Goal: Information Seeking & Learning: Check status

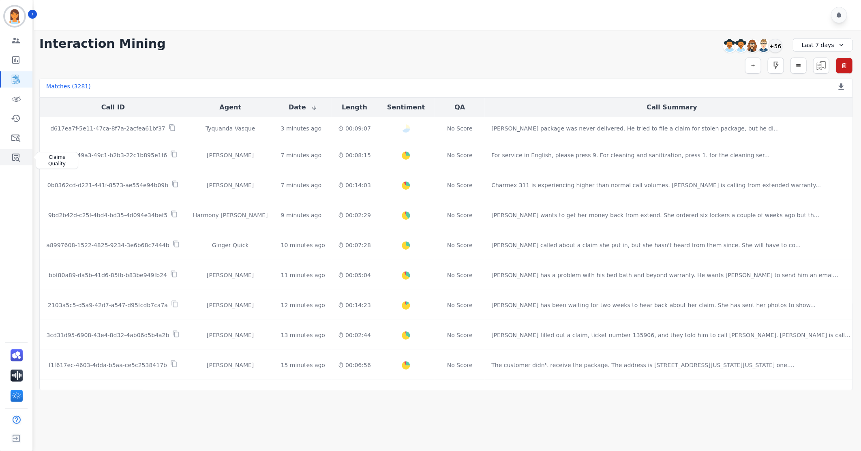
click at [20, 161] on icon "Sidebar" at bounding box center [16, 157] width 10 height 10
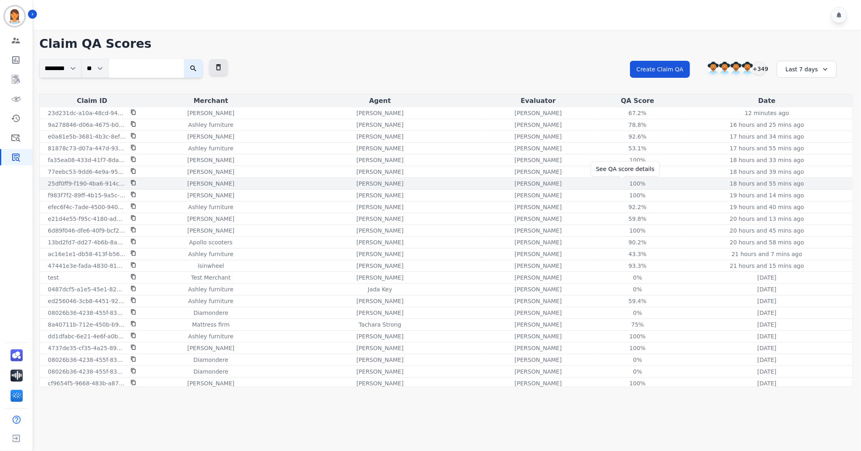
click at [621, 183] on div "100%" at bounding box center [637, 184] width 36 height 8
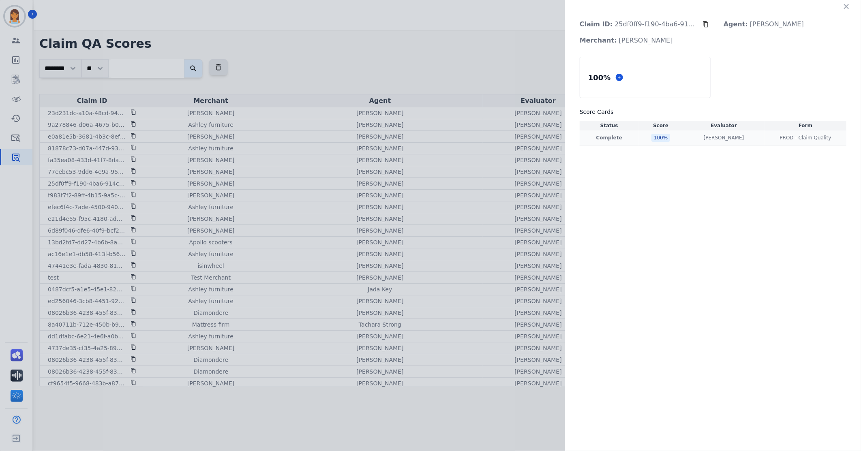
click at [658, 137] on div "100 %" at bounding box center [660, 138] width 19 height 8
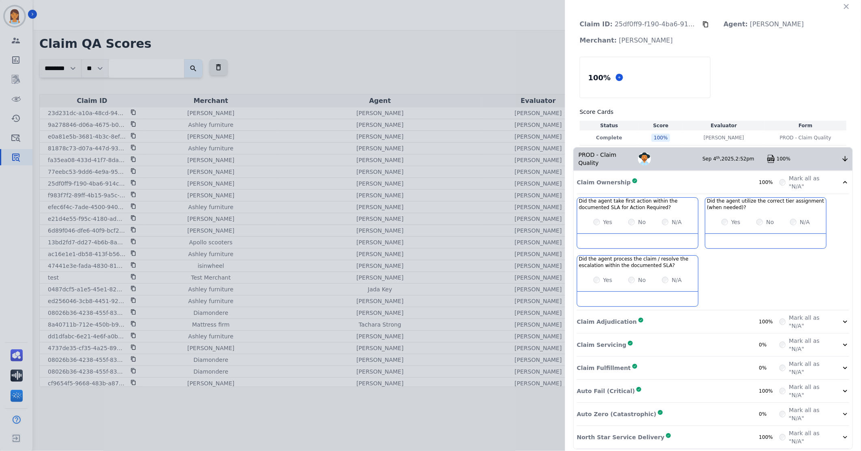
click at [706, 26] on icon at bounding box center [705, 24] width 6 height 6
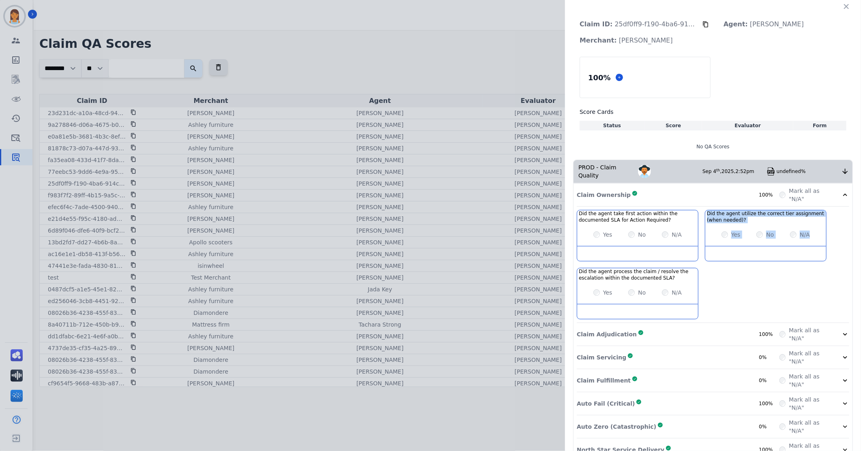
drag, startPoint x: 705, startPoint y: 238, endPoint x: 695, endPoint y: 238, distance: 9.7
click at [695, 238] on div "Did the agent take first action within the documented SLA for Action Required? …" at bounding box center [713, 266] width 272 height 113
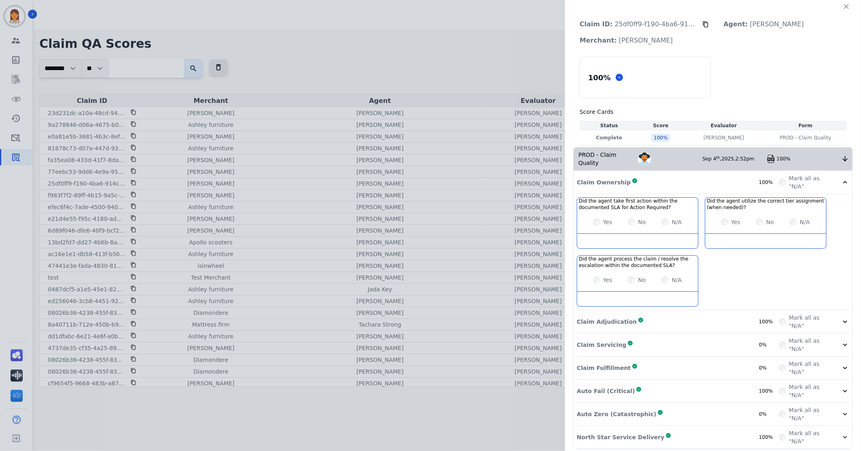
drag, startPoint x: 695, startPoint y: 238, endPoint x: 723, endPoint y: 268, distance: 41.0
click at [723, 268] on div "Did the agent take first action within the documented SLA for Action Required? …" at bounding box center [713, 253] width 272 height 113
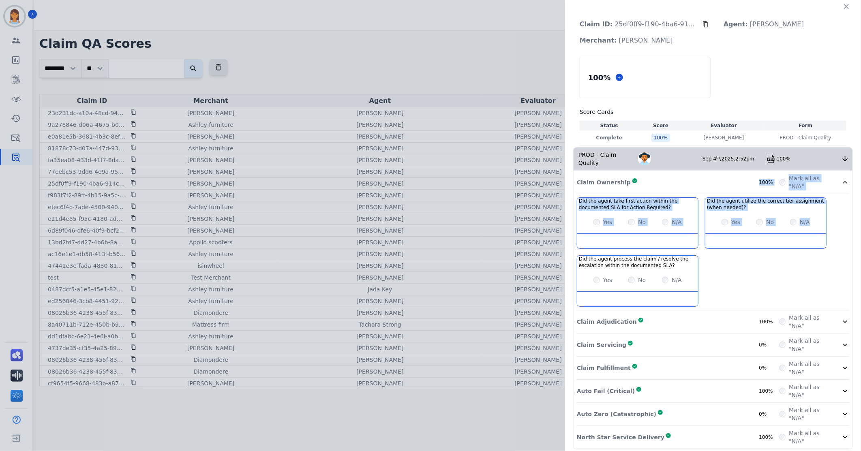
drag, startPoint x: 672, startPoint y: 178, endPoint x: 775, endPoint y: 302, distance: 161.5
click at [775, 302] on div "Claim Ownership Complete 100% Mark all as "N/A" Did the agent take first action…" at bounding box center [713, 310] width 279 height 278
drag, startPoint x: 775, startPoint y: 302, endPoint x: 775, endPoint y: 284, distance: 17.4
click at [775, 284] on div "Did the agent take first action within the documented SLA for Action Required? …" at bounding box center [713, 253] width 272 height 113
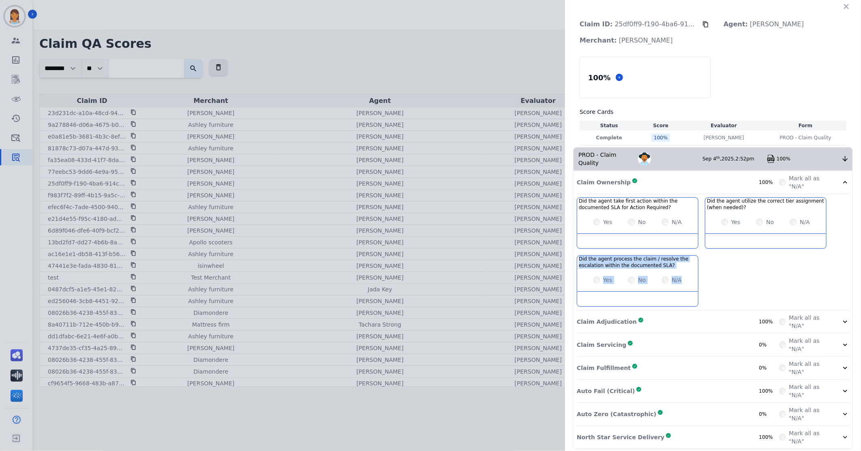
drag, startPoint x: 760, startPoint y: 283, endPoint x: 712, endPoint y: 268, distance: 49.5
click at [712, 268] on div "Did the agent take first action within the documented SLA for Action Required? …" at bounding box center [713, 253] width 272 height 113
drag, startPoint x: 712, startPoint y: 268, endPoint x: 780, endPoint y: 274, distance: 67.5
click at [780, 274] on div "Did the agent take first action within the documented SLA for Action Required? …" at bounding box center [713, 253] width 272 height 113
click at [747, 272] on div "Did the agent take first action within the documented SLA for Action Required? …" at bounding box center [713, 253] width 272 height 113
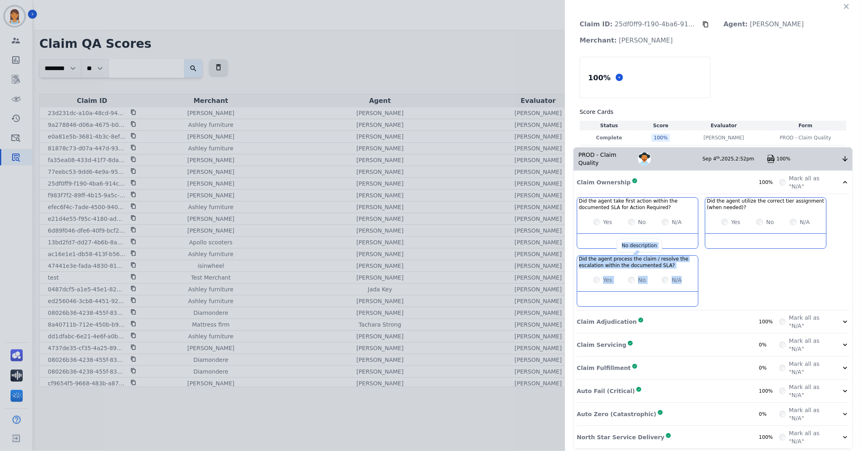
click at [686, 256] on h3 "Did the agent process the claim / resolve the escalation within the documented …" at bounding box center [638, 262] width 118 height 13
click at [763, 262] on div "Did the agent take first action within the documented SLA for Action Required? …" at bounding box center [713, 253] width 272 height 113
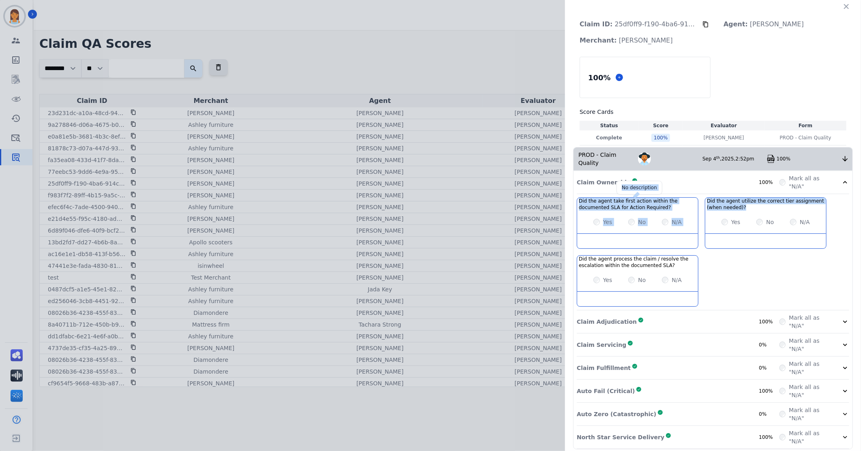
drag, startPoint x: 745, startPoint y: 197, endPoint x: 578, endPoint y: 191, distance: 166.3
click at [578, 197] on div "Did the agent take first action within the documented SLA for Action Required? …" at bounding box center [713, 253] width 272 height 113
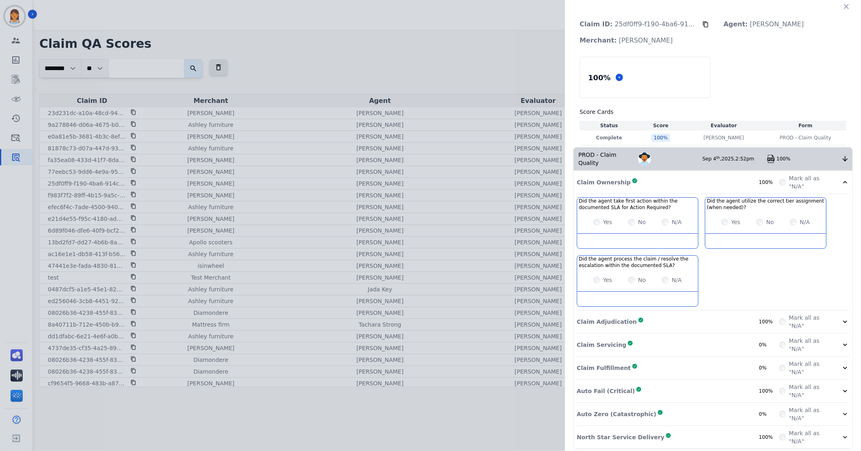
click at [781, 276] on div "Did the agent take first action within the documented SLA for Action Required? …" at bounding box center [713, 253] width 272 height 113
click at [830, 230] on div "Did the agent take first action within the documented SLA for Action Required? …" at bounding box center [713, 253] width 272 height 113
drag, startPoint x: 795, startPoint y: 203, endPoint x: 707, endPoint y: 195, distance: 88.3
click at [707, 198] on h3 "Did the agent utilize the correct tier assignment (when needed)?" at bounding box center [766, 204] width 118 height 13
drag, startPoint x: 707, startPoint y: 195, endPoint x: 786, endPoint y: 272, distance: 109.8
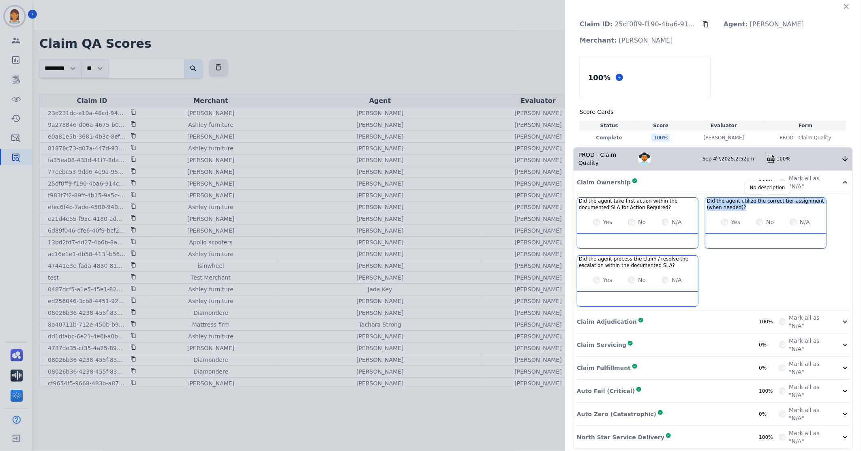
click at [786, 272] on div "Did the agent take first action within the documented SLA for Action Required? …" at bounding box center [713, 253] width 272 height 113
click at [723, 317] on div "Claim Adjudication Complete 100%" at bounding box center [678, 322] width 203 height 16
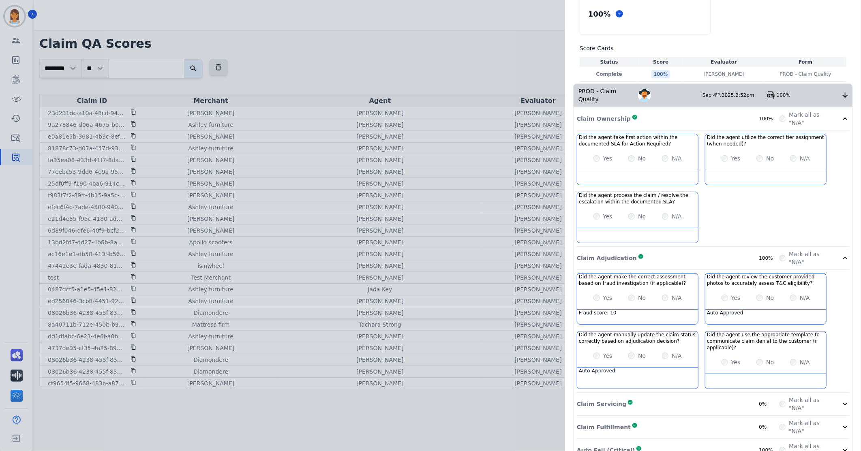
scroll to position [122, 0]
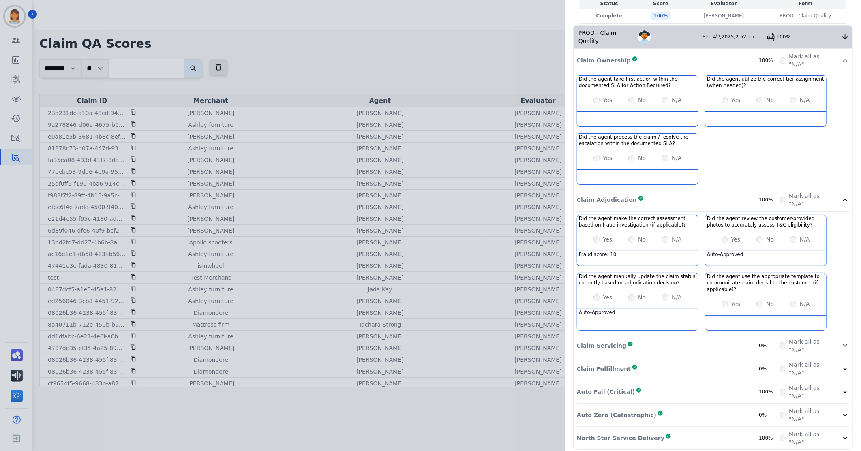
click at [704, 343] on div "Claim Servicing Complete 0%" at bounding box center [678, 346] width 203 height 16
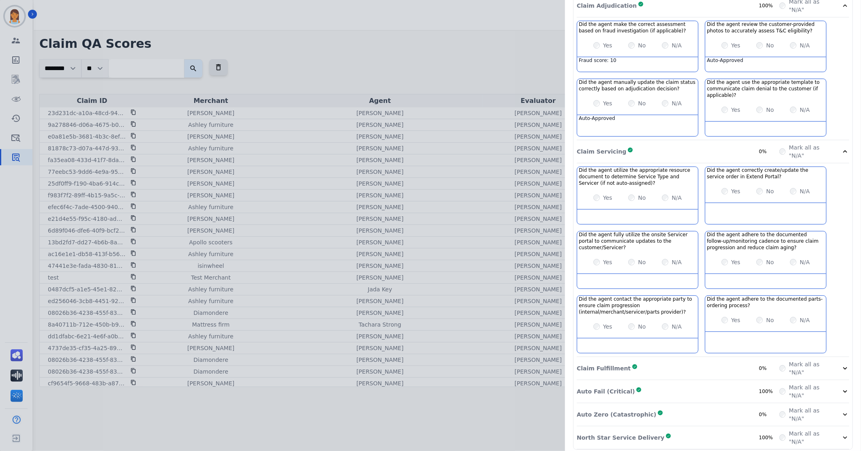
click at [713, 363] on div "Claim Fulfillment Complete 0%" at bounding box center [678, 368] width 203 height 16
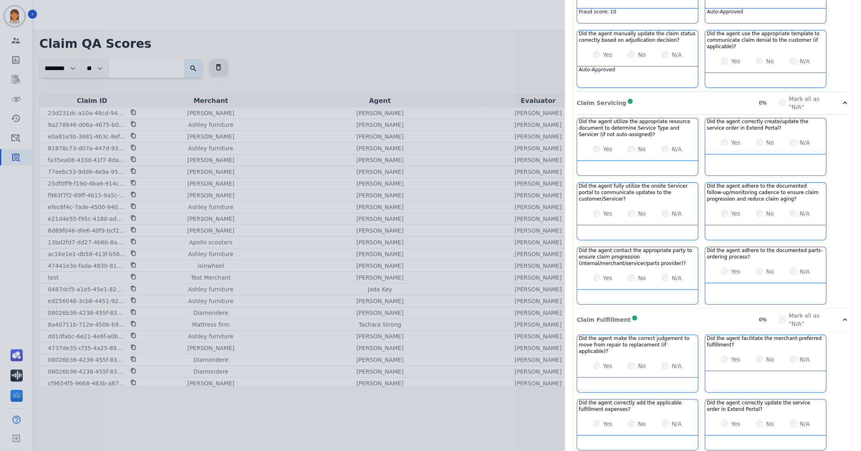
scroll to position [433, 0]
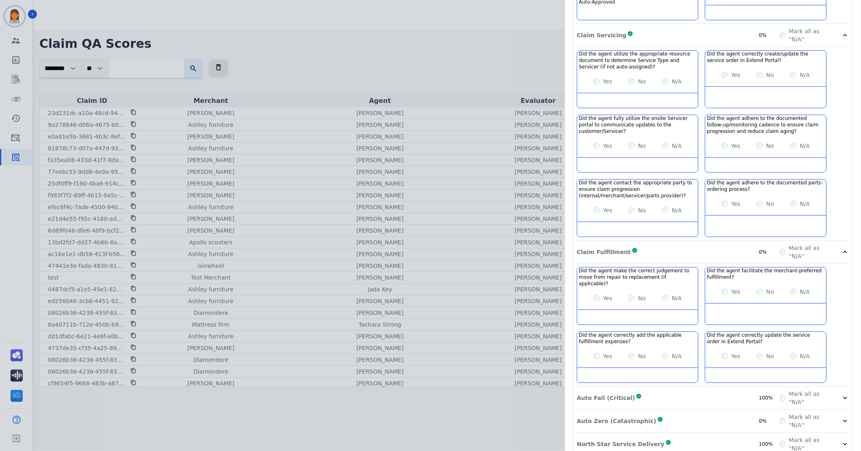
click at [705, 390] on div "Auto Fail (Critical) Complete 100%" at bounding box center [678, 398] width 203 height 16
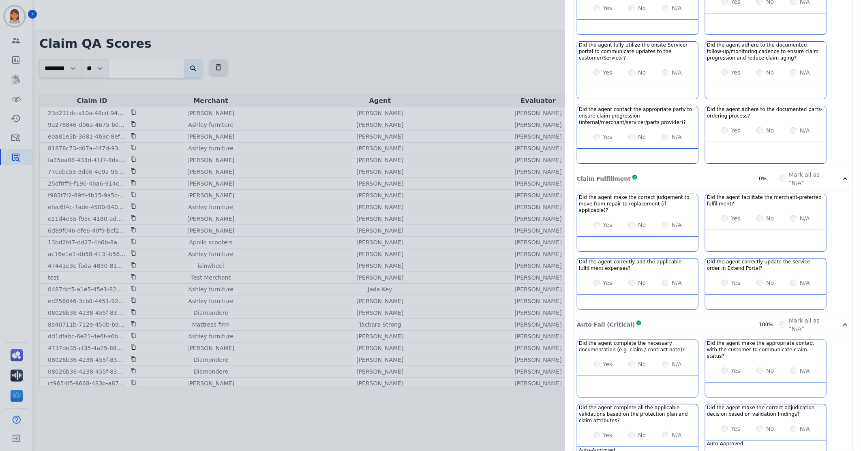
scroll to position [607, 0]
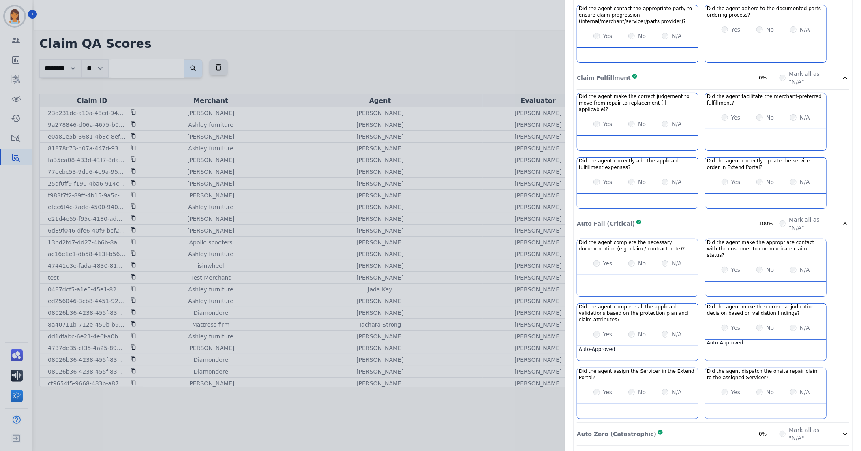
click at [698, 426] on div "Auto Zero (Catastrophic) Complete 0%" at bounding box center [678, 434] width 203 height 16
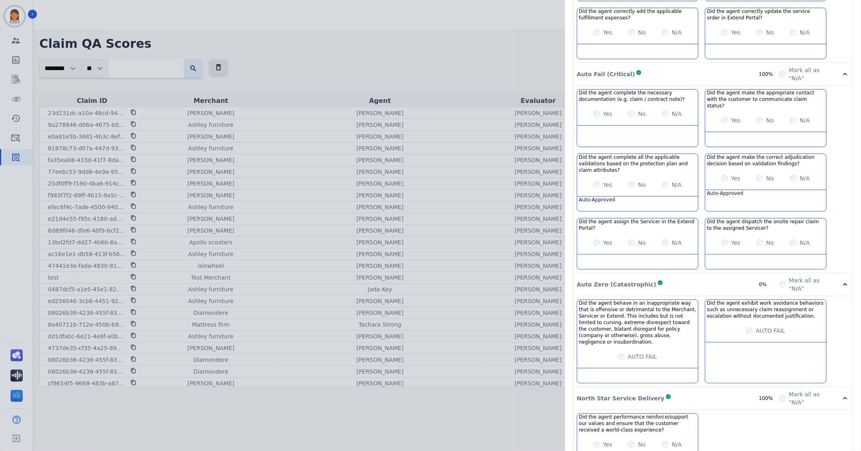
click at [711, 390] on div "North Star Service Delivery Complete 100%" at bounding box center [678, 398] width 203 height 16
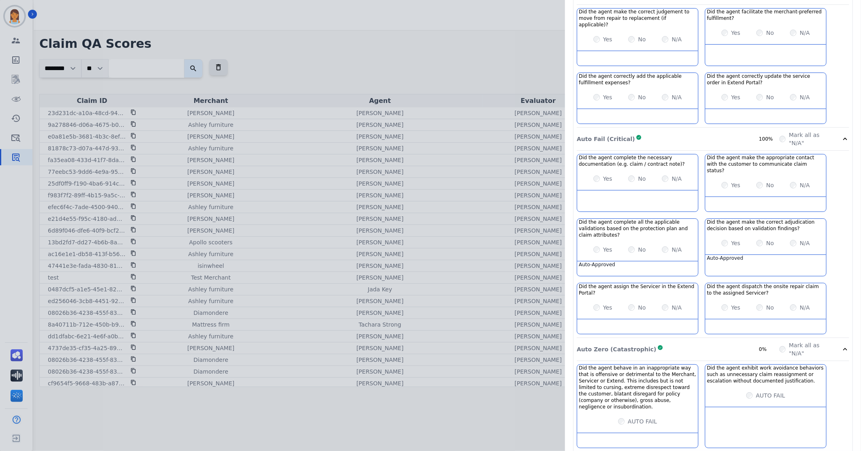
click at [722, 341] on div "Auto Zero (Catastrophic) Complete 0%" at bounding box center [678, 349] width 203 height 16
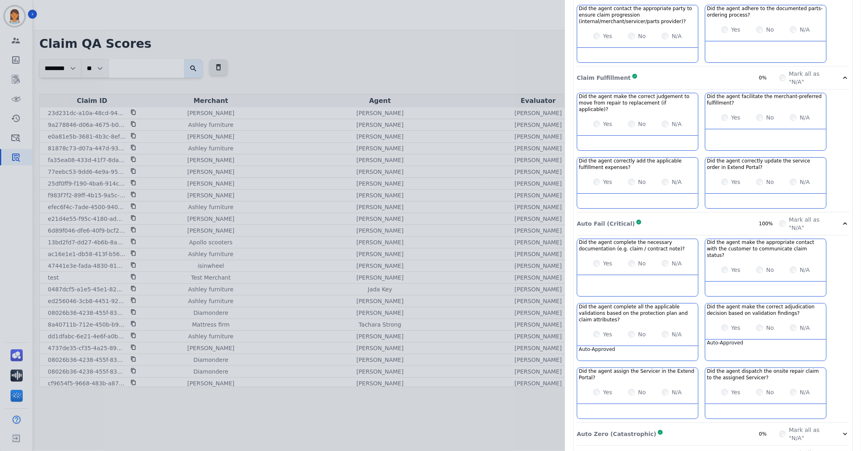
click at [710, 216] on div "Auto Fail (Critical) Complete 100%" at bounding box center [678, 224] width 203 height 16
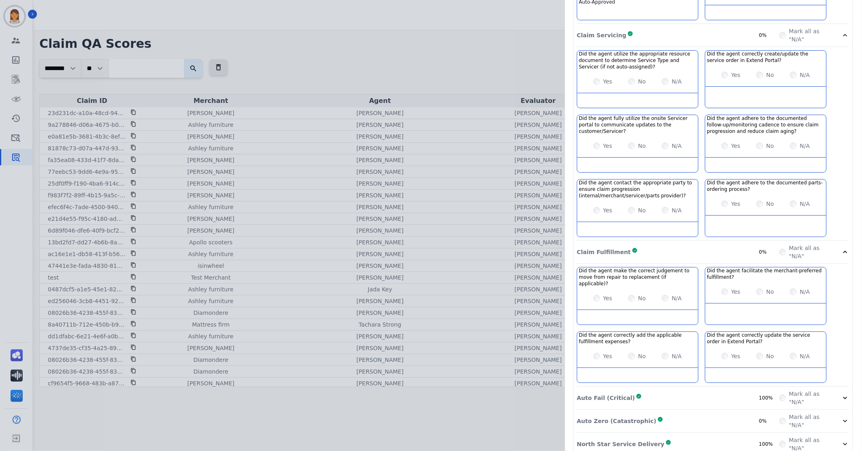
click at [707, 250] on div "Claim Fulfillment Complete 0%" at bounding box center [678, 252] width 203 height 16
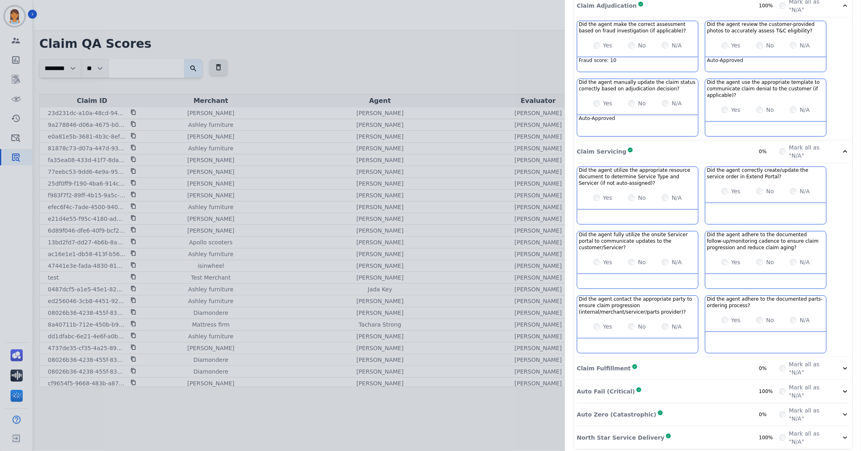
click at [670, 146] on div "Claim Servicing Complete 0%" at bounding box center [678, 151] width 203 height 16
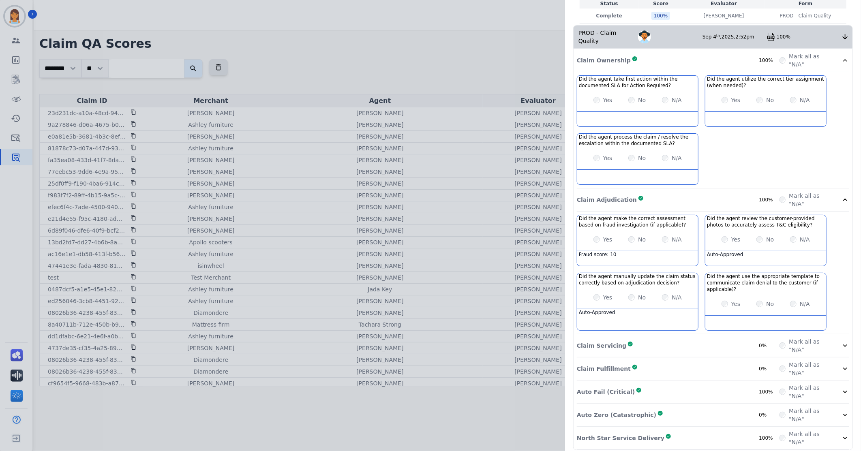
click at [691, 192] on div "Claim Adjudication Complete 100%" at bounding box center [678, 200] width 203 height 16
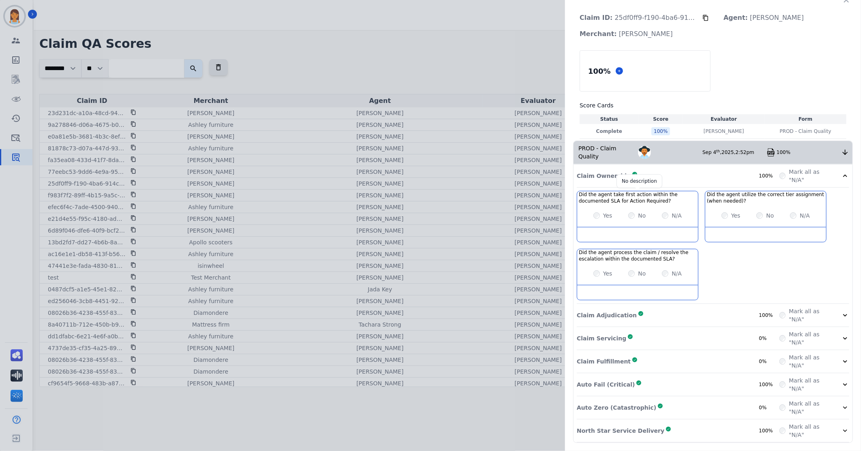
scroll to position [0, 0]
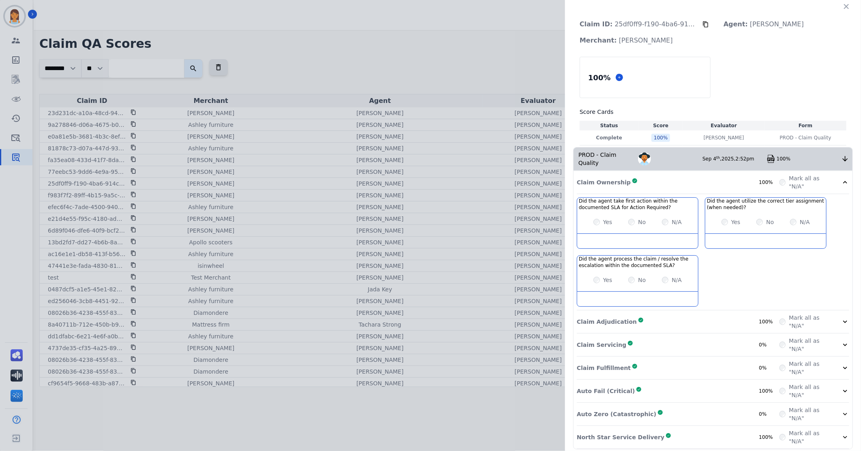
click at [690, 174] on div "Claim Ownership Complete 100%" at bounding box center [678, 182] width 203 height 16
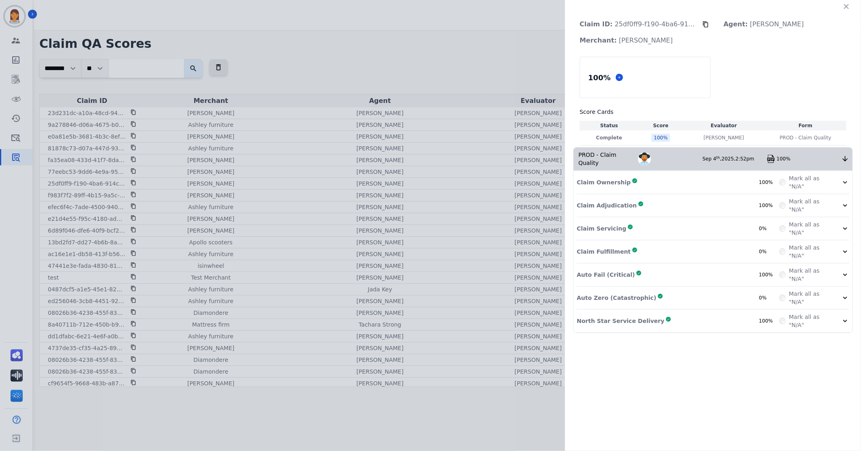
click at [687, 177] on div "Claim Ownership Complete 100%" at bounding box center [678, 182] width 203 height 16
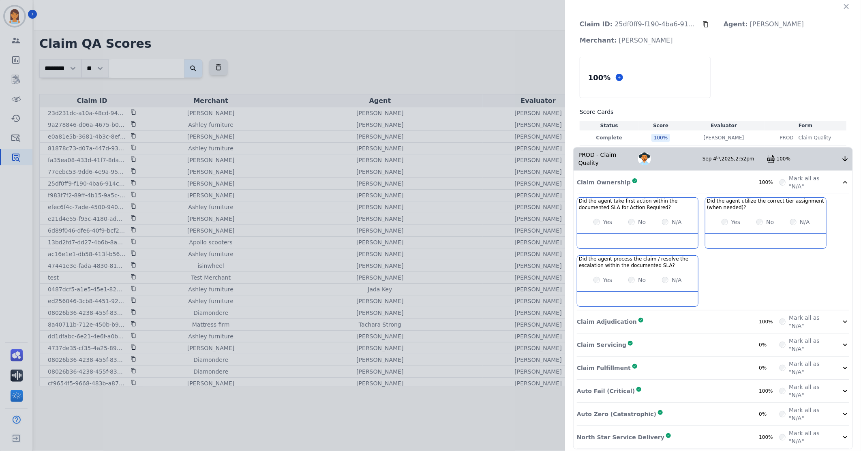
click at [720, 314] on div "Claim Adjudication Complete 100%" at bounding box center [678, 322] width 203 height 16
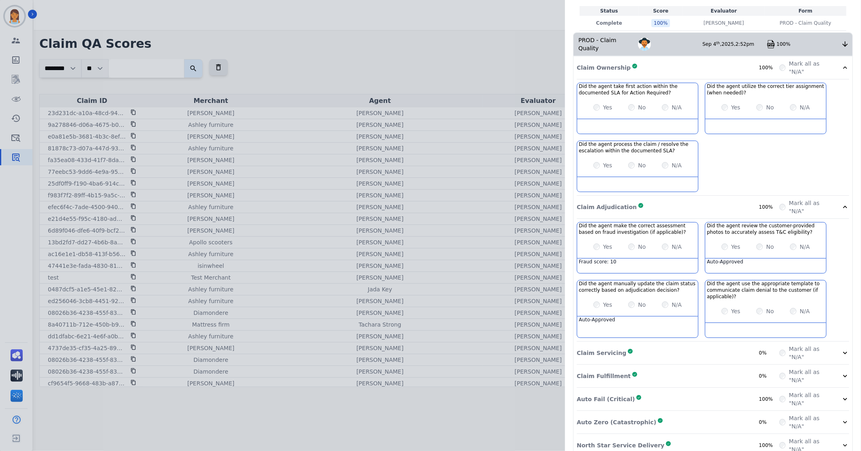
scroll to position [122, 0]
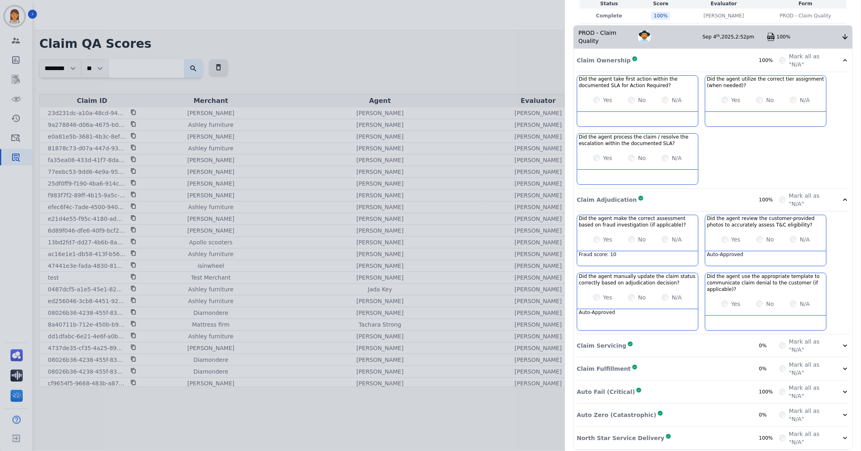
click at [714, 339] on div "Claim Servicing Complete 0%" at bounding box center [678, 346] width 203 height 16
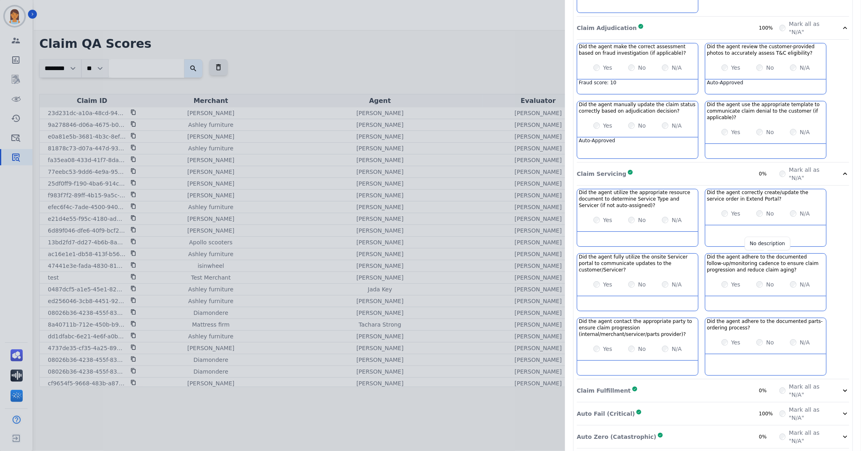
scroll to position [302, 0]
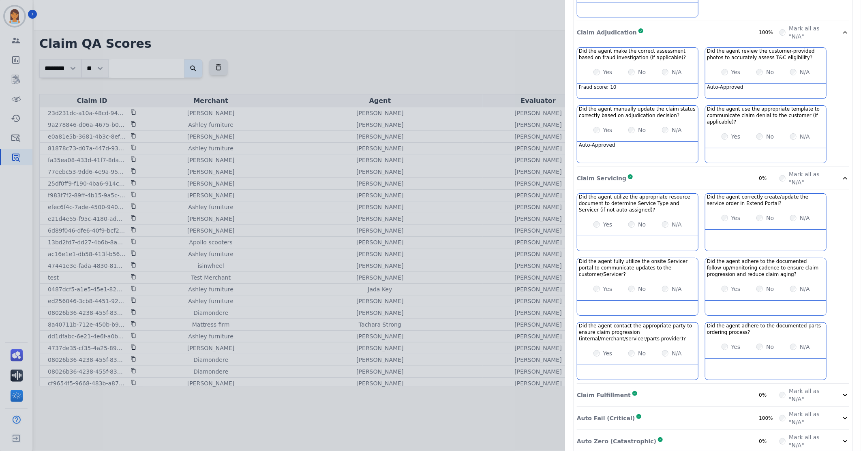
click at [716, 387] on div "Claim Fulfillment Complete 0%" at bounding box center [678, 395] width 203 height 16
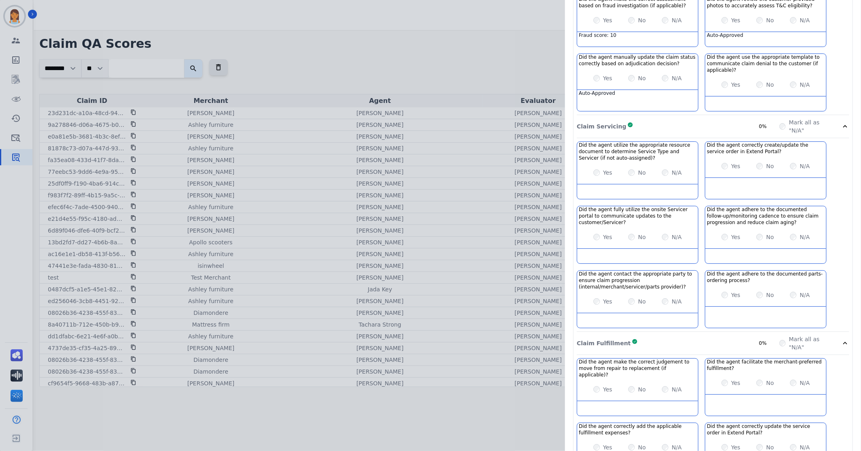
scroll to position [433, 0]
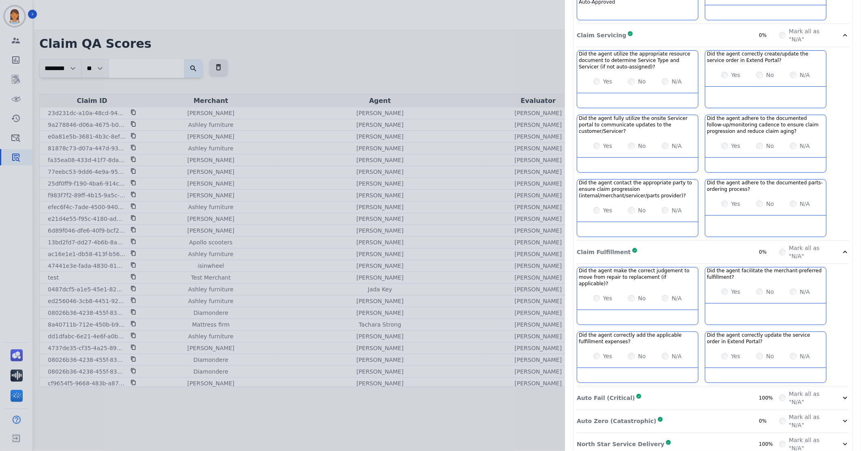
click at [694, 390] on div "Auto Fail (Critical) Complete 100%" at bounding box center [678, 398] width 203 height 16
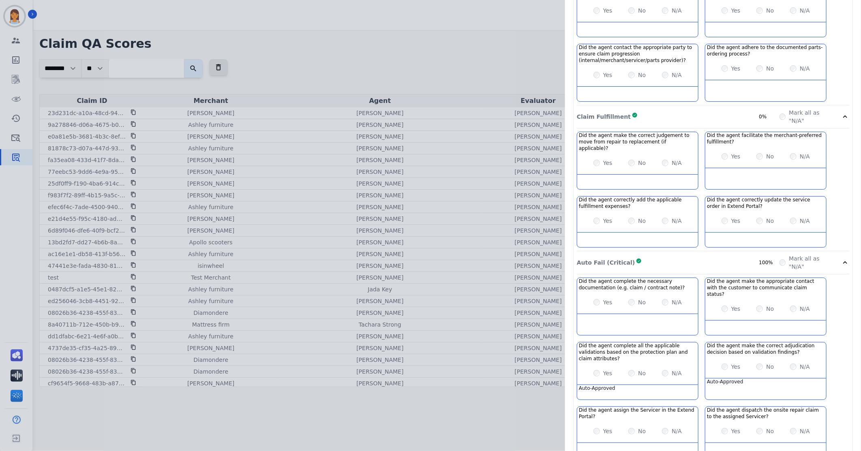
scroll to position [607, 0]
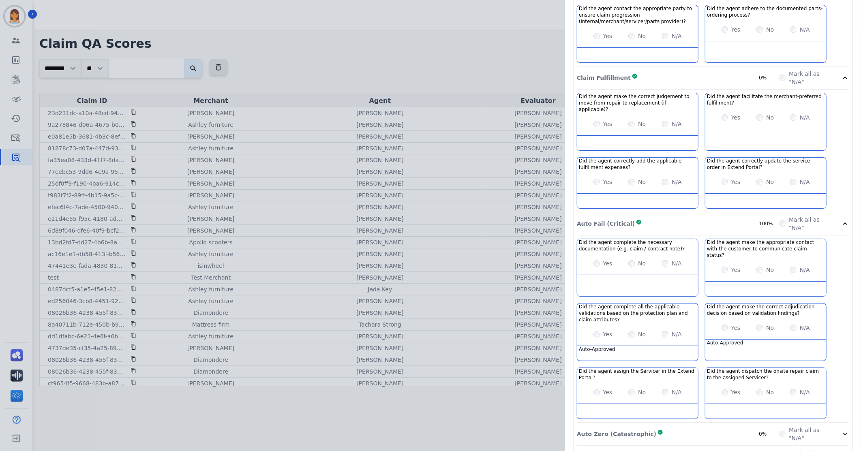
click at [707, 426] on div "Auto Zero (Catastrophic) Complete 0%" at bounding box center [678, 434] width 203 height 16
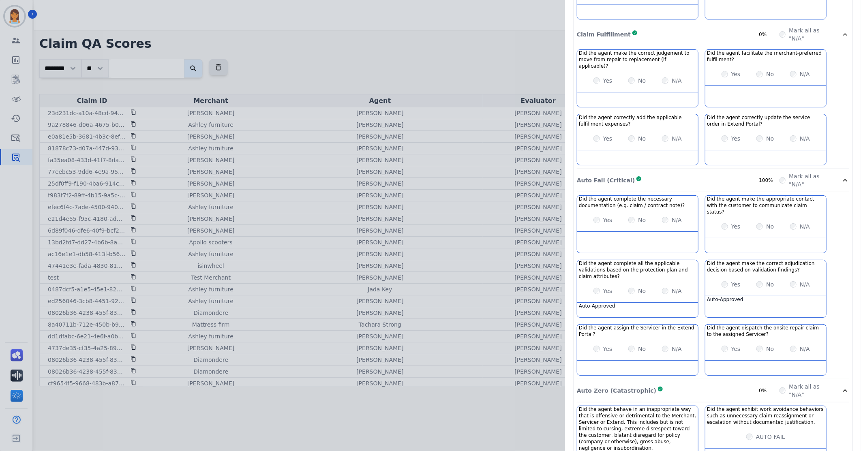
scroll to position [692, 0]
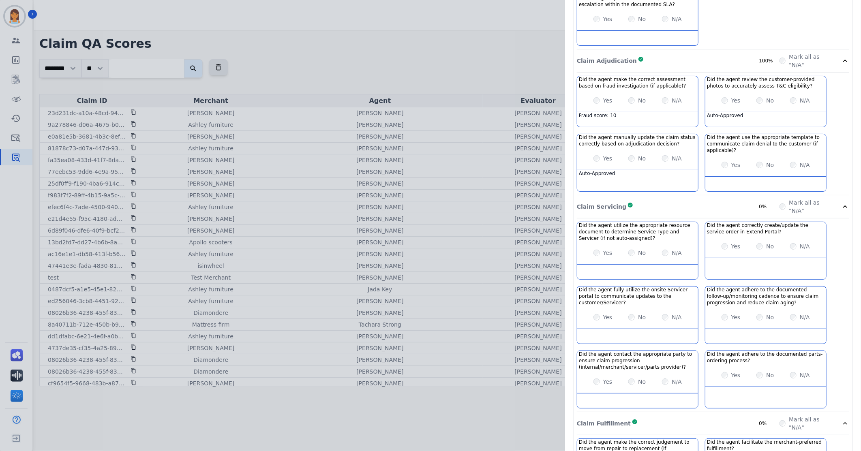
scroll to position [0, 0]
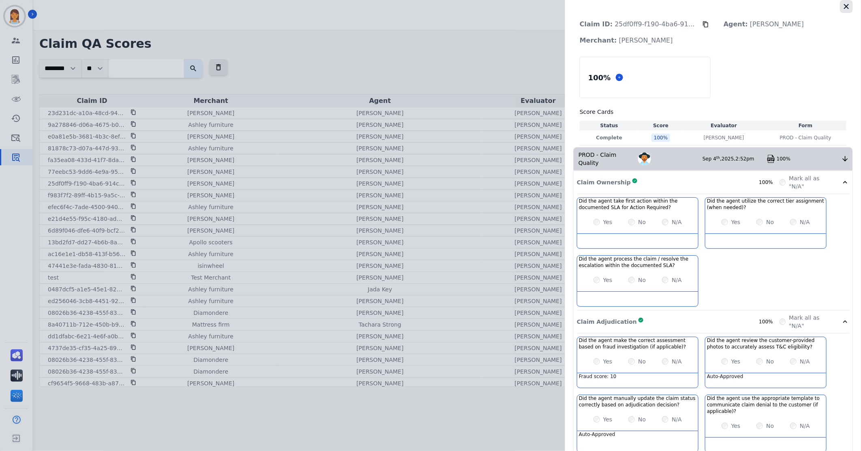
click at [846, 5] on icon "button" at bounding box center [846, 6] width 8 height 8
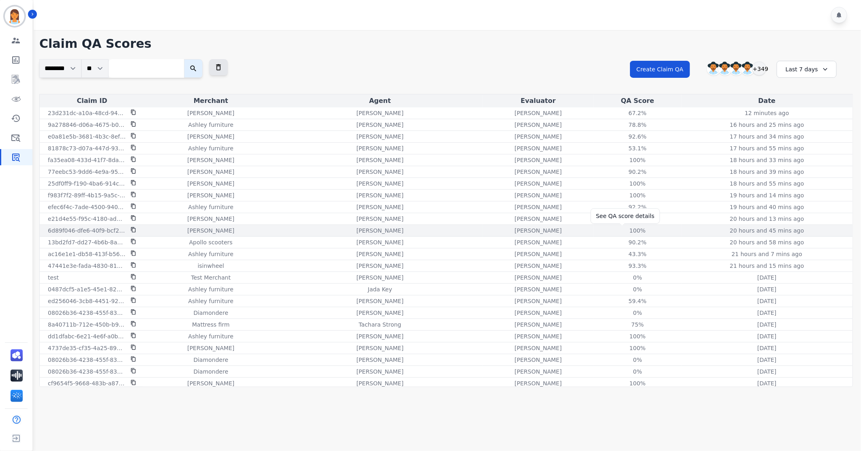
click at [625, 232] on div "100%" at bounding box center [637, 231] width 36 height 8
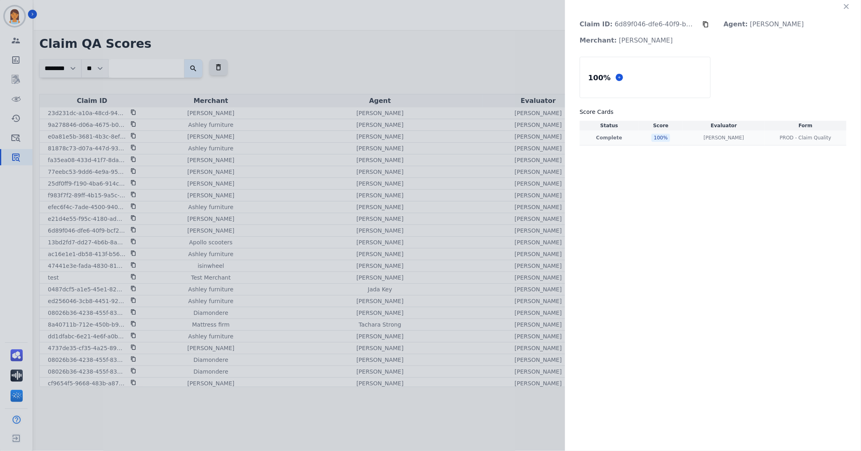
click at [662, 137] on div "100 %" at bounding box center [660, 138] width 19 height 8
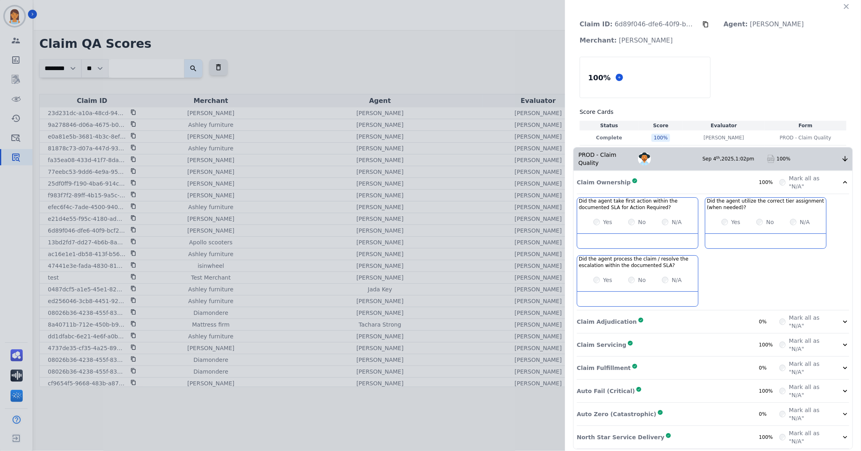
click at [706, 21] on icon at bounding box center [705, 24] width 6 height 6
click at [702, 16] on button at bounding box center [705, 24] width 6 height 16
click at [706, 22] on icon at bounding box center [705, 24] width 6 height 6
click at [706, 22] on icon at bounding box center [705, 24] width 5 height 6
drag, startPoint x: 712, startPoint y: 311, endPoint x: 724, endPoint y: 319, distance: 13.9
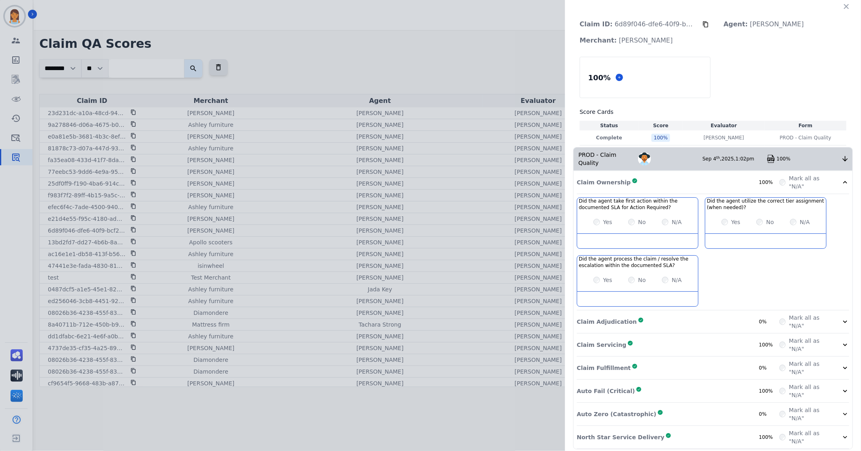
click at [712, 311] on div "Did the agent take first action within the documented SLA for Action Required? …" at bounding box center [713, 253] width 272 height 113
click at [710, 315] on div "Claim Adjudication Complete 0%" at bounding box center [678, 322] width 203 height 16
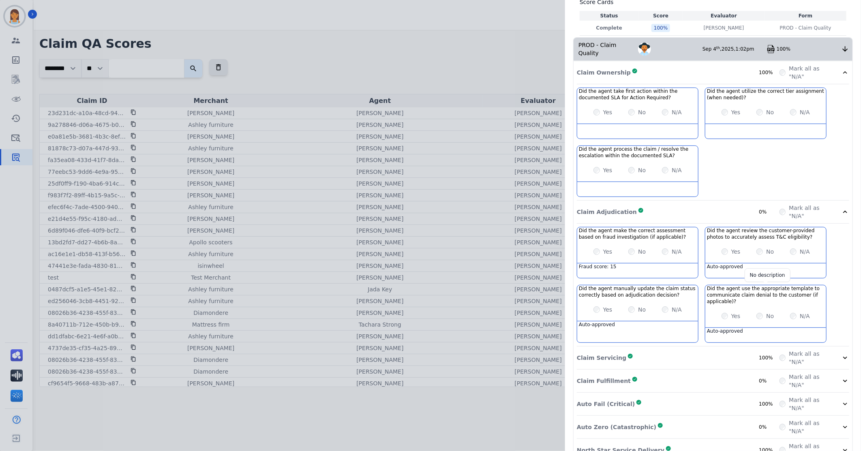
scroll to position [122, 0]
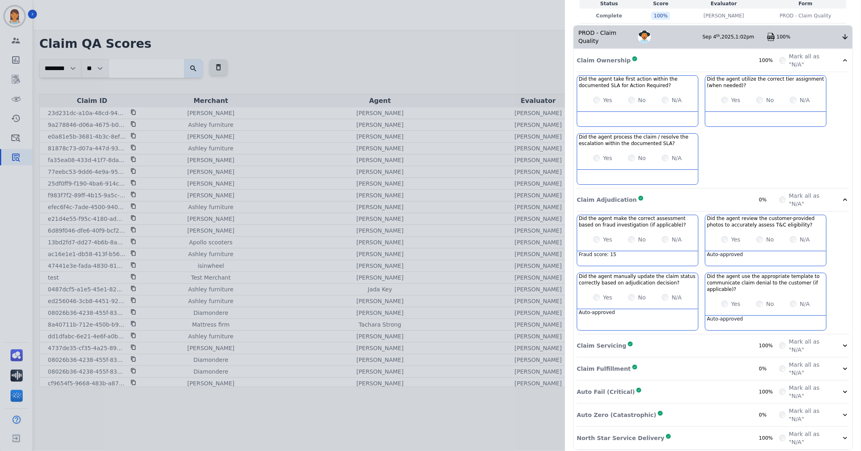
click at [711, 341] on div "Claim Servicing Complete 100%" at bounding box center [678, 346] width 203 height 16
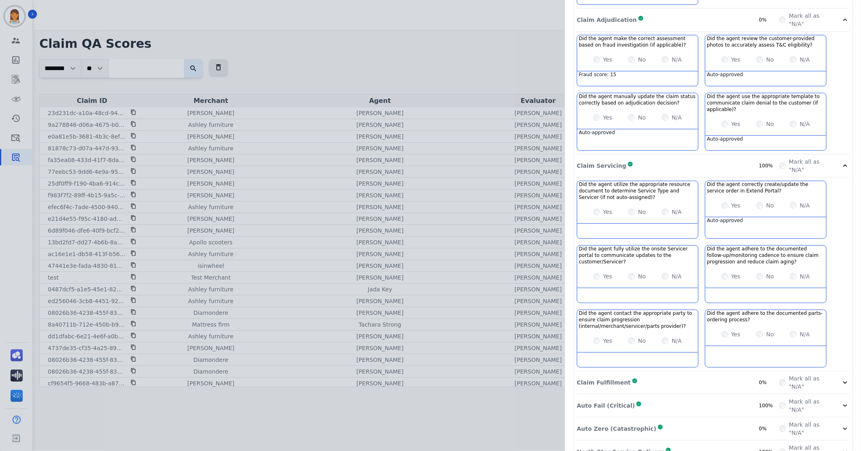
scroll to position [316, 0]
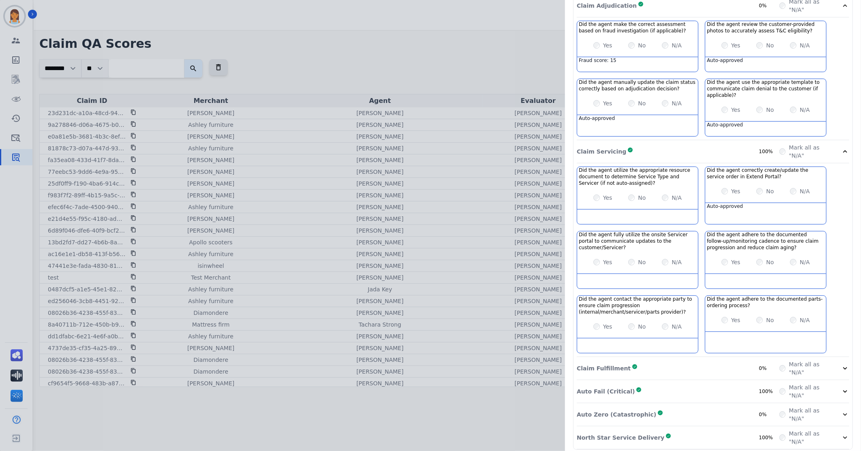
drag, startPoint x: 698, startPoint y: 362, endPoint x: 702, endPoint y: 358, distance: 6.0
click at [698, 362] on div "Claim Fulfillment Complete 0%" at bounding box center [678, 368] width 203 height 16
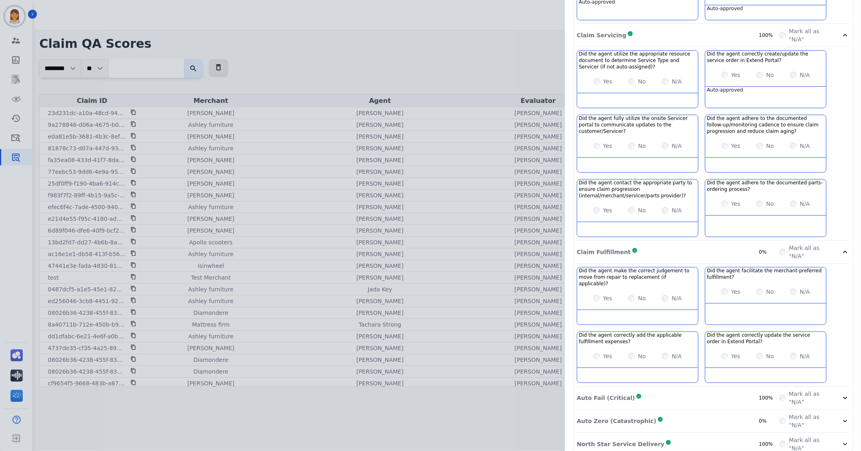
click at [725, 390] on div "Auto Fail (Critical) Complete 100%" at bounding box center [678, 398] width 203 height 16
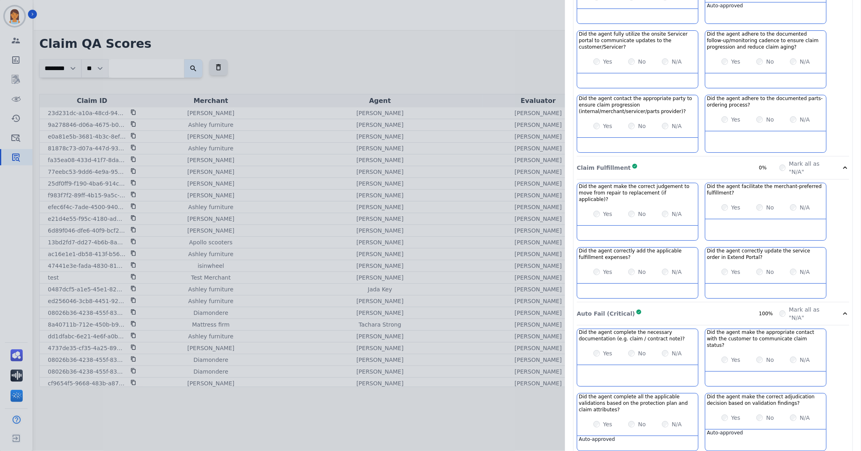
scroll to position [607, 0]
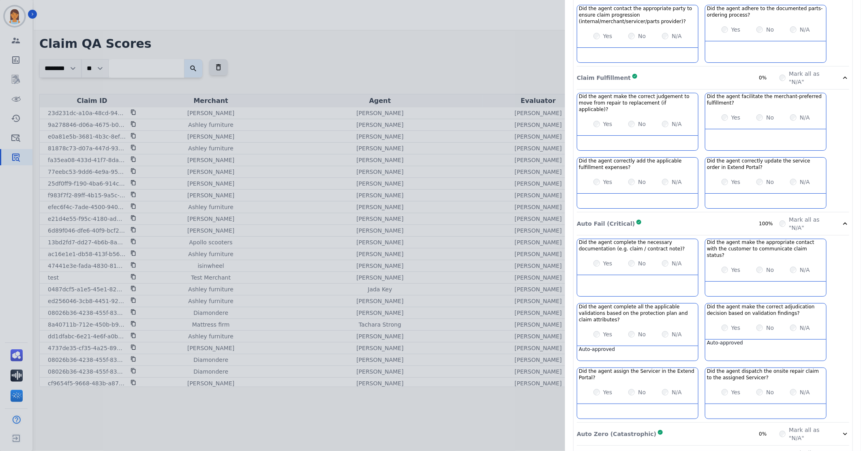
drag, startPoint x: 720, startPoint y: 410, endPoint x: 722, endPoint y: 403, distance: 7.6
click at [720, 426] on div "Auto Zero (Catastrophic) Complete 0%" at bounding box center [678, 434] width 203 height 16
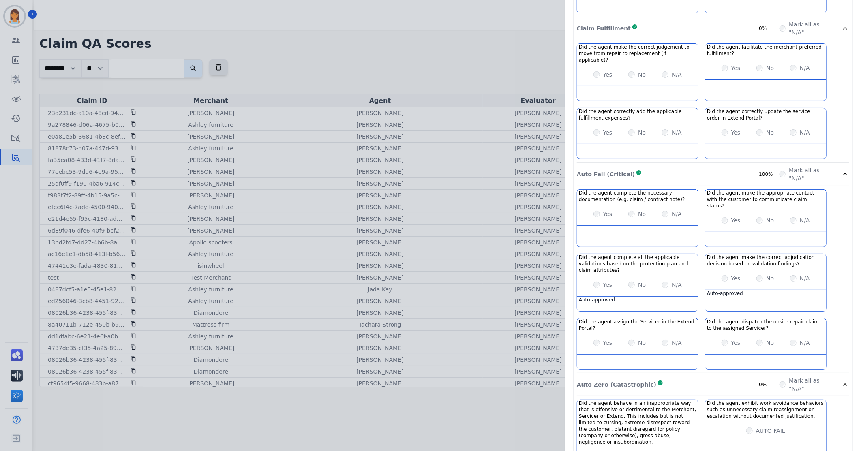
scroll to position [691, 0]
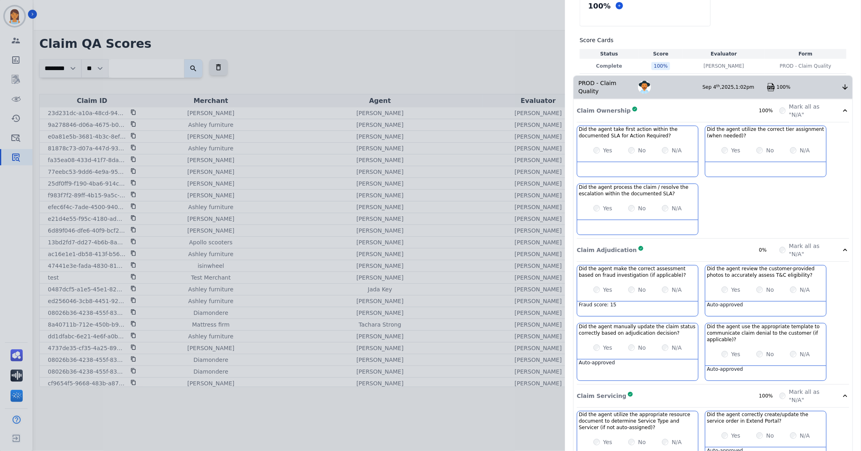
scroll to position [0, 0]
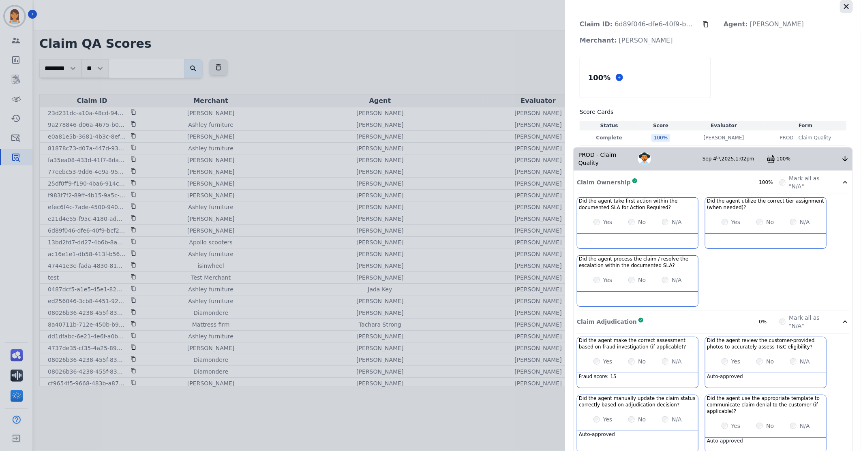
click at [846, 9] on icon "button" at bounding box center [846, 6] width 8 height 8
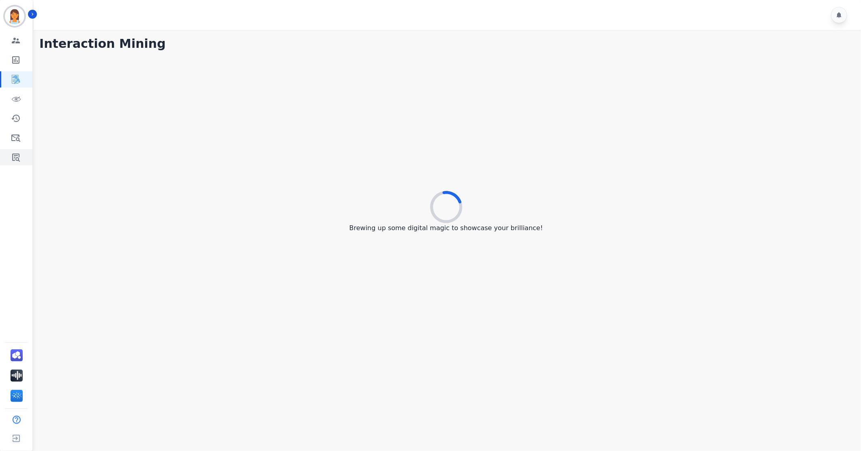
drag, startPoint x: 24, startPoint y: 148, endPoint x: 13, endPoint y: 155, distance: 12.6
click at [23, 149] on div "Engagement Team Metrics Interaction Mining Virtual Floor Coaching History Ticke…" at bounding box center [16, 98] width 32 height 133
click at [13, 156] on icon "Sidebar" at bounding box center [16, 158] width 8 height 8
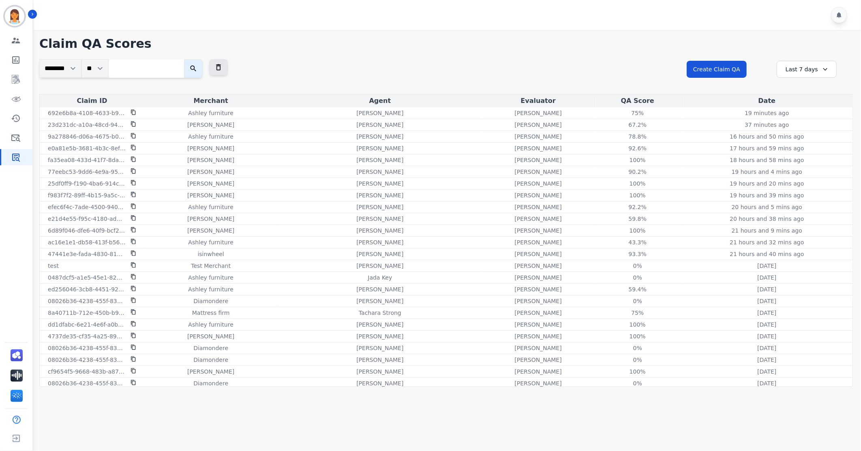
drag, startPoint x: 146, startPoint y: 60, endPoint x: 146, endPoint y: 69, distance: 9.3
click at [146, 63] on input "search" at bounding box center [146, 68] width 75 height 19
paste input "**********"
type input "**********"
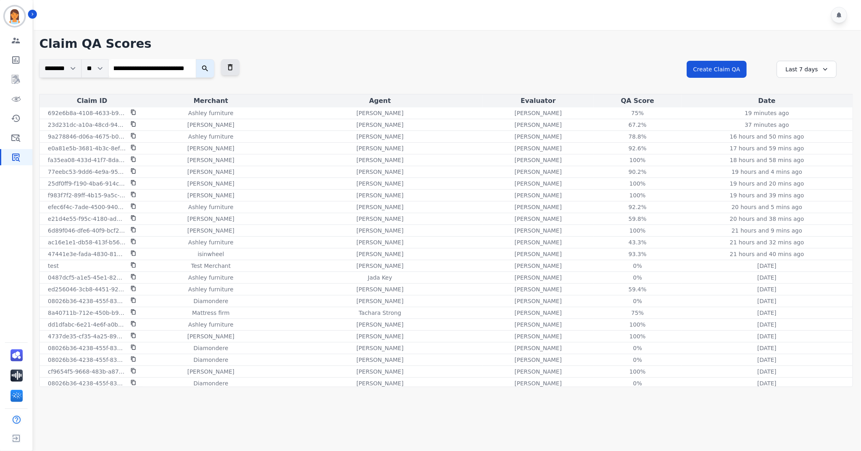
click at [196, 59] on button "submit" at bounding box center [205, 68] width 19 height 19
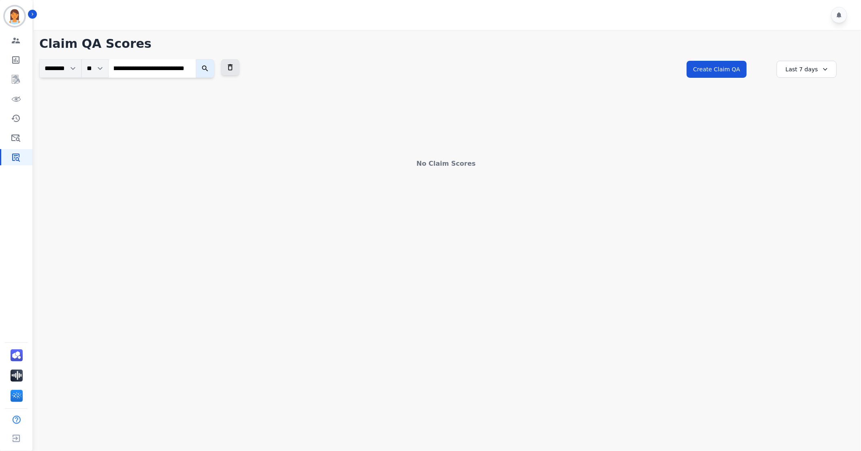
click at [188, 68] on input "**********" at bounding box center [152, 68] width 87 height 18
paste input "**********"
click at [209, 67] on icon "submit" at bounding box center [205, 68] width 8 height 8
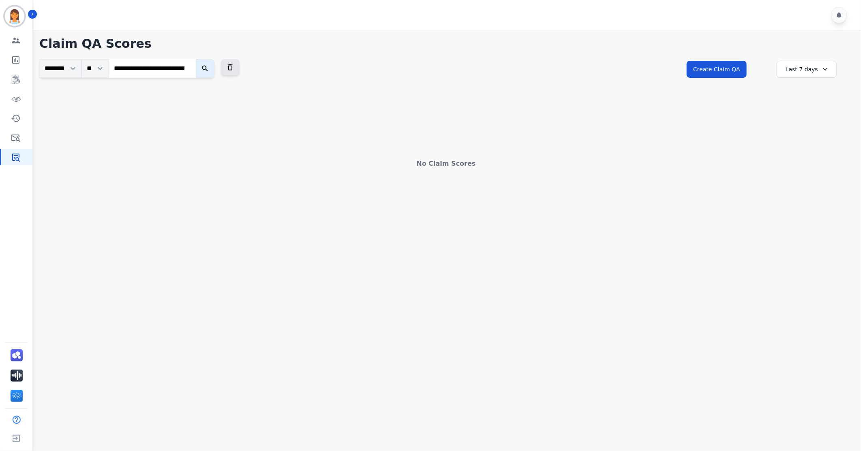
click at [209, 67] on icon "submit" at bounding box center [205, 68] width 8 height 8
click at [166, 68] on input "**********" at bounding box center [152, 68] width 87 height 18
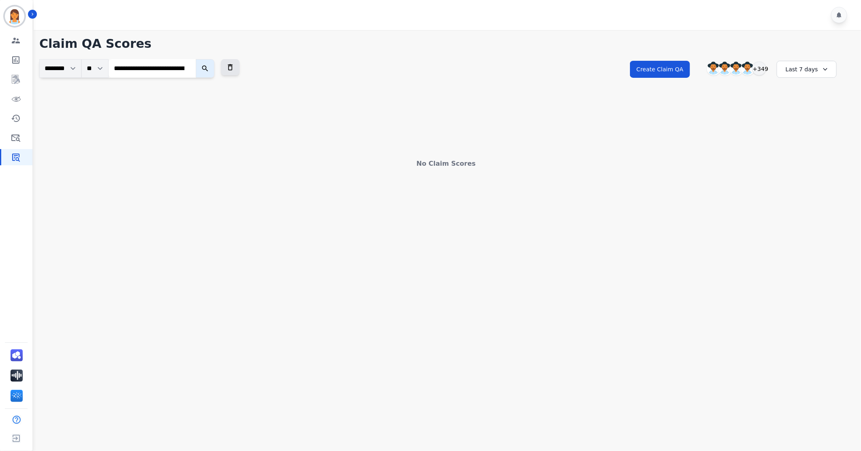
paste input "search"
type input "**********"
click at [196, 59] on button "submit" at bounding box center [205, 68] width 19 height 19
click at [188, 64] on input "**********" at bounding box center [152, 68] width 87 height 18
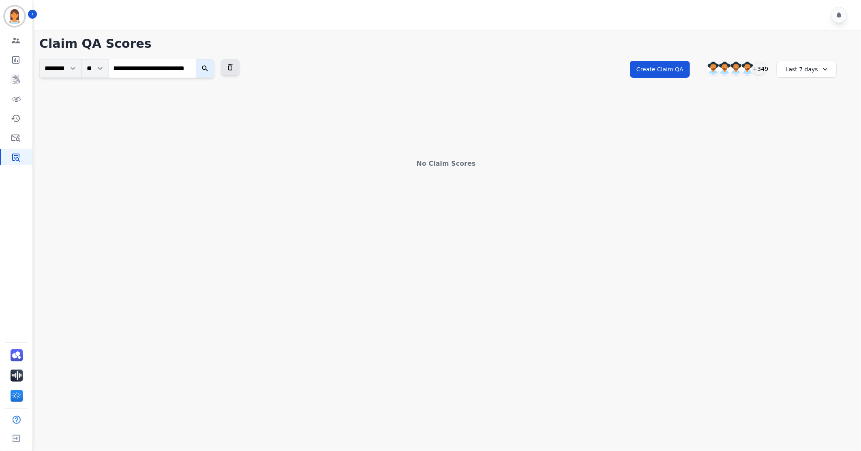
click at [188, 68] on input "**********" at bounding box center [152, 68] width 87 height 18
click at [757, 70] on div "+349" at bounding box center [759, 69] width 14 height 14
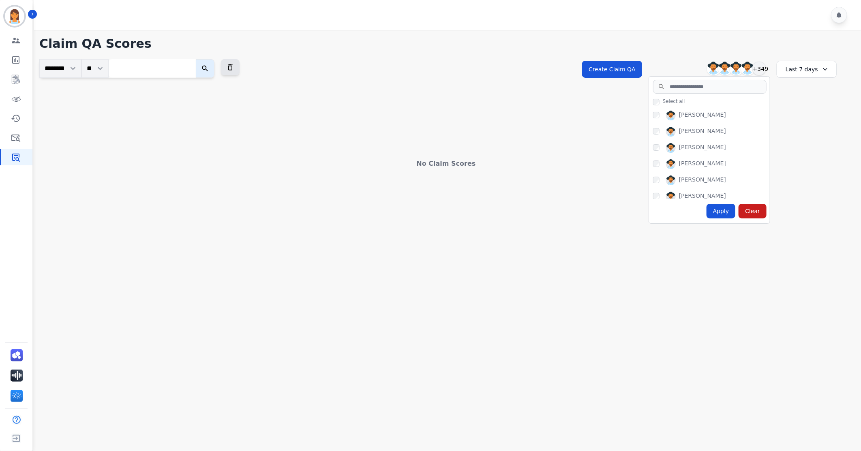
click at [167, 69] on input "search" at bounding box center [152, 68] width 87 height 18
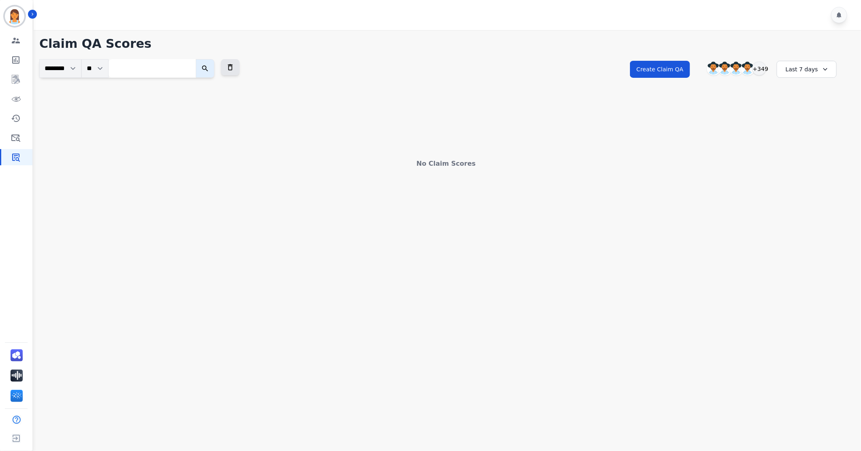
paste input "**********"
type input "**********"
click at [196, 59] on button "submit" at bounding box center [205, 68] width 19 height 19
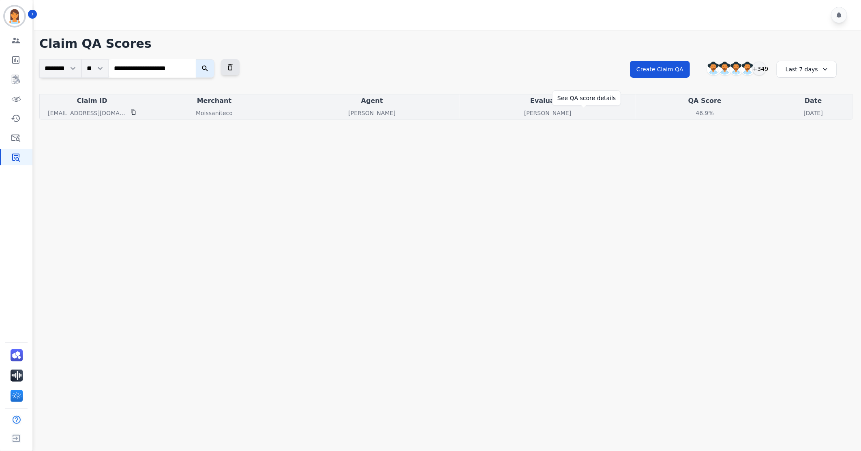
click at [687, 111] on div "46.9%" at bounding box center [705, 113] width 36 height 8
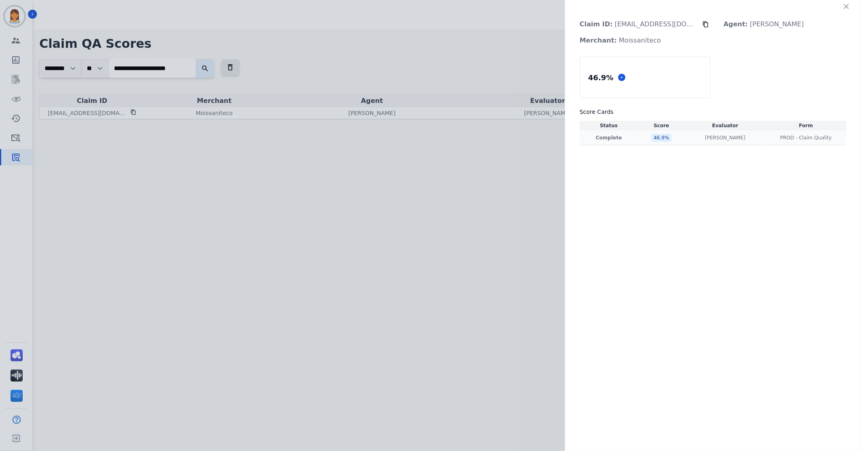
click at [672, 135] on div "46.9 %" at bounding box center [661, 138] width 20 height 8
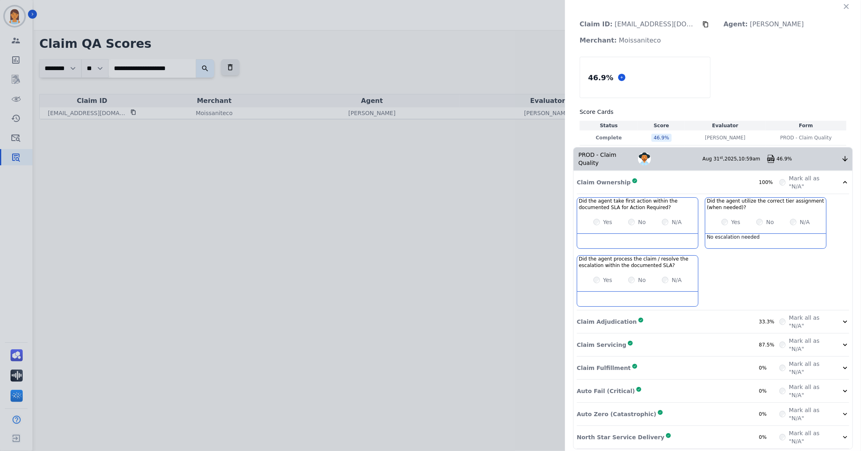
click at [728, 314] on div "Claim Adjudication Complete 33.3%" at bounding box center [678, 322] width 203 height 16
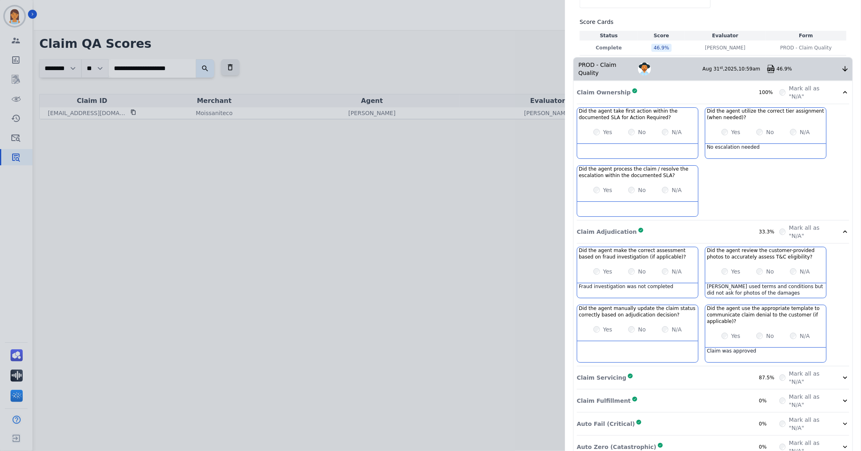
scroll to position [122, 0]
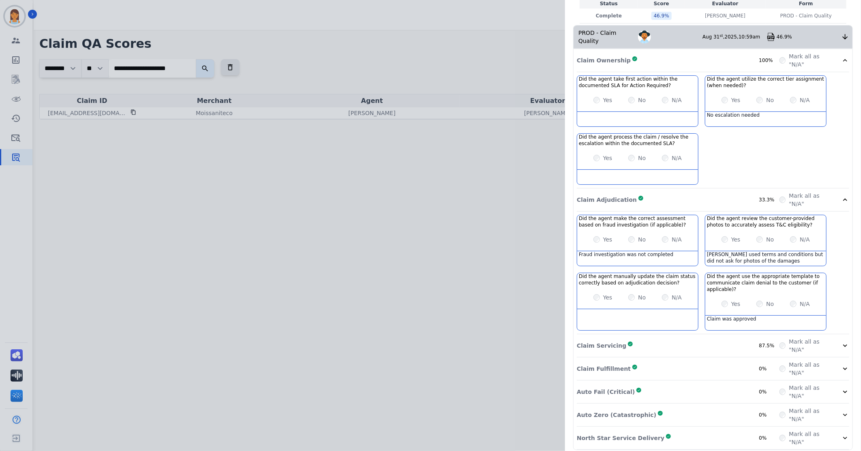
click at [683, 346] on div "Claim Servicing Complete 87.5%" at bounding box center [678, 346] width 203 height 16
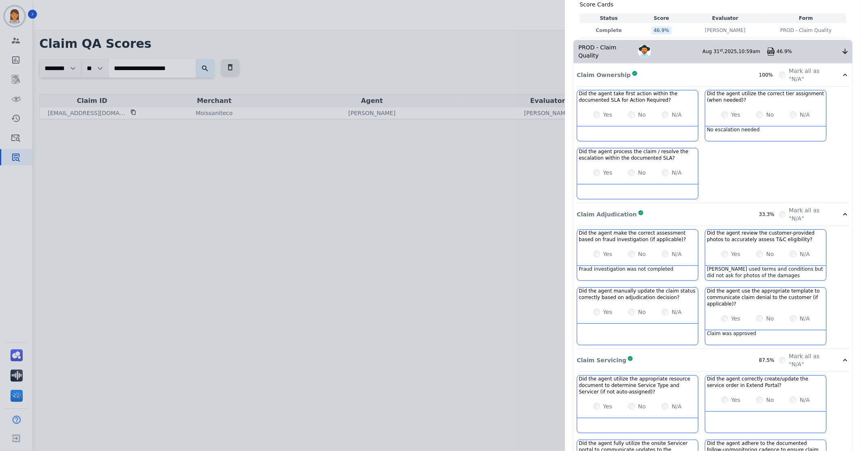
scroll to position [0, 0]
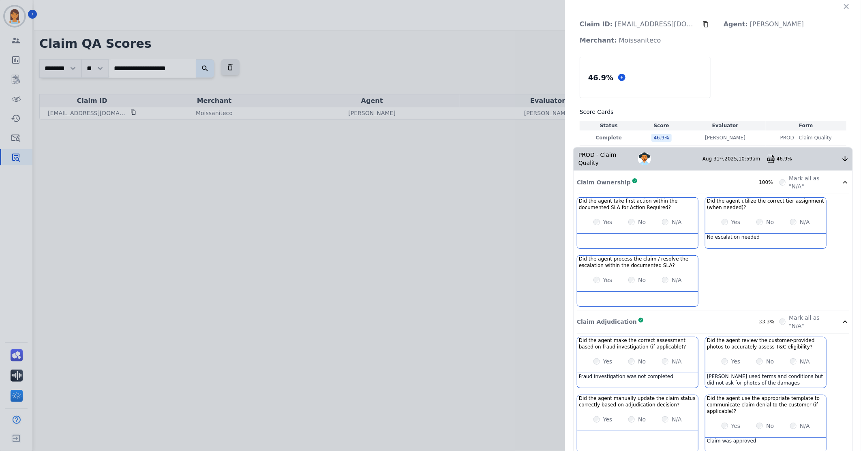
click at [621, 22] on p "Claim ID: [EMAIL_ADDRESS][DOMAIN_NAME]" at bounding box center [637, 24] width 129 height 16
copy div "Claim ID: [EMAIL_ADDRESS][DOMAIN_NAME]"
click at [670, 34] on div "Merchant: Moissaniteco" at bounding box center [641, 40] width 136 height 16
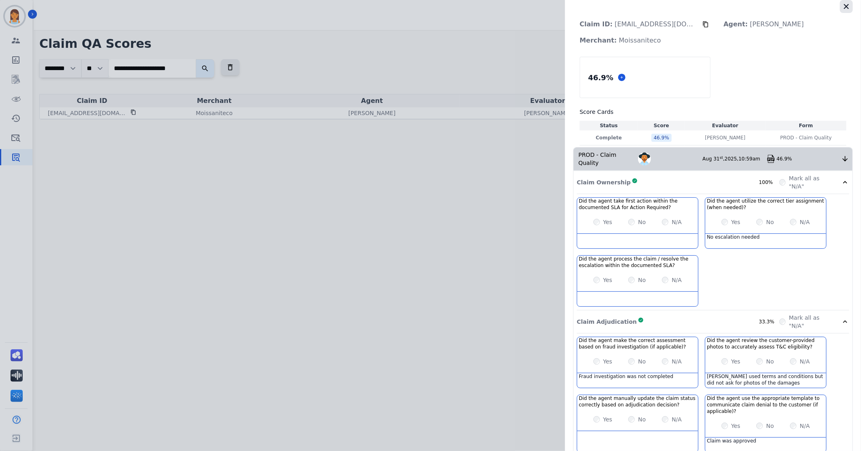
click at [842, 7] on icon "button" at bounding box center [846, 6] width 8 height 8
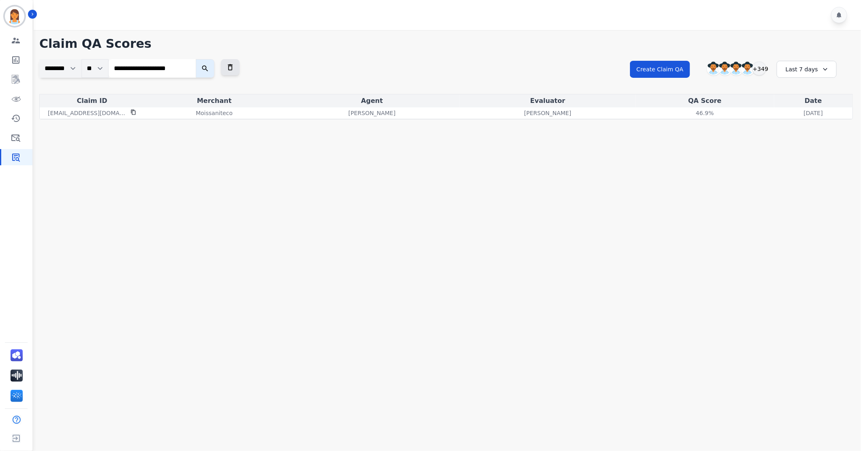
click at [74, 67] on select "********" at bounding box center [60, 68] width 42 height 19
click at [325, 83] on div "**********" at bounding box center [446, 76] width 814 height 35
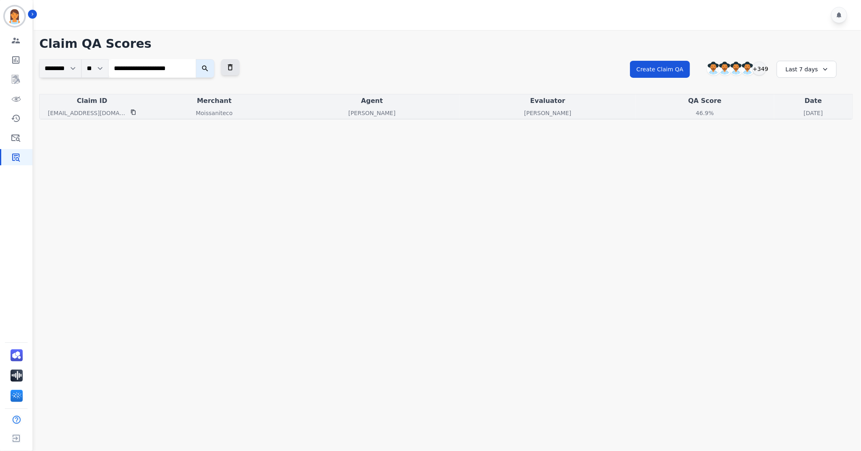
click at [85, 111] on p "[EMAIL_ADDRESS][DOMAIN_NAME]" at bounding box center [87, 113] width 78 height 8
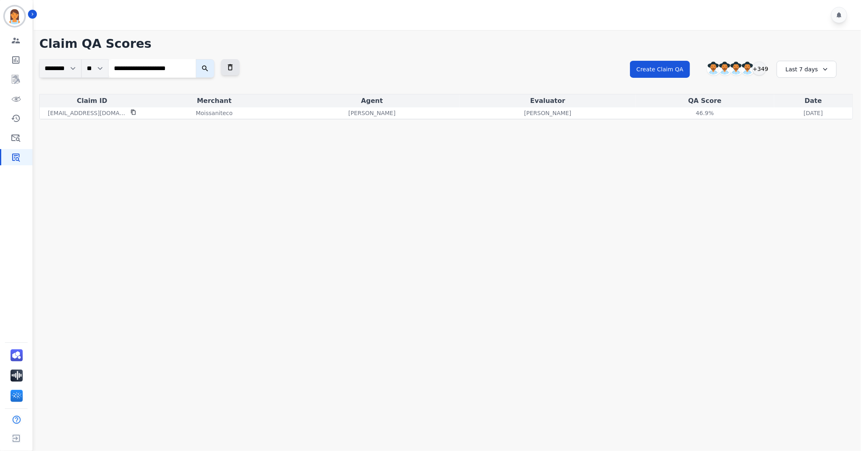
drag, startPoint x: 104, startPoint y: 115, endPoint x: 430, endPoint y: 219, distance: 342.9
click at [428, 221] on main "**********" at bounding box center [446, 255] width 830 height 451
drag, startPoint x: 10, startPoint y: 53, endPoint x: 0, endPoint y: 63, distance: 14.3
click at [10, 53] on link "Sidebar" at bounding box center [16, 60] width 31 height 16
